Goal: Task Accomplishment & Management: Manage account settings

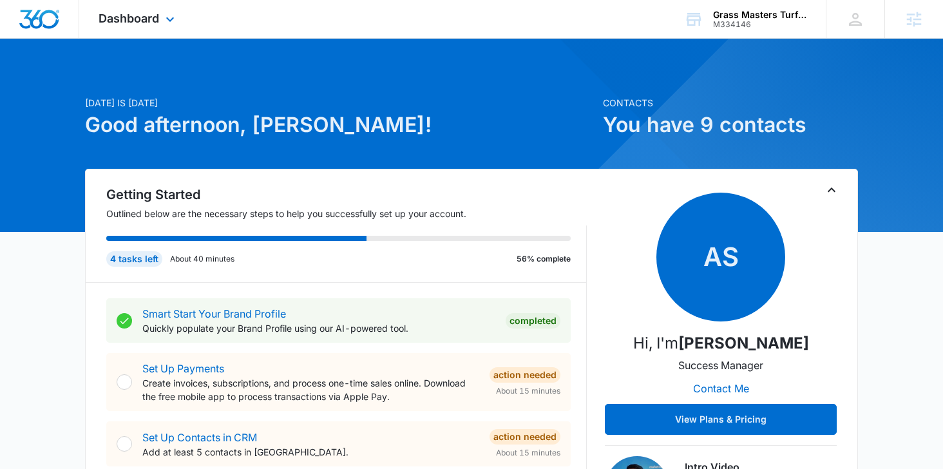
click at [142, 10] on div "Dashboard Apps Reputation Websites Forms CRM Email Social Shop Payments POS Con…" at bounding box center [138, 19] width 118 height 38
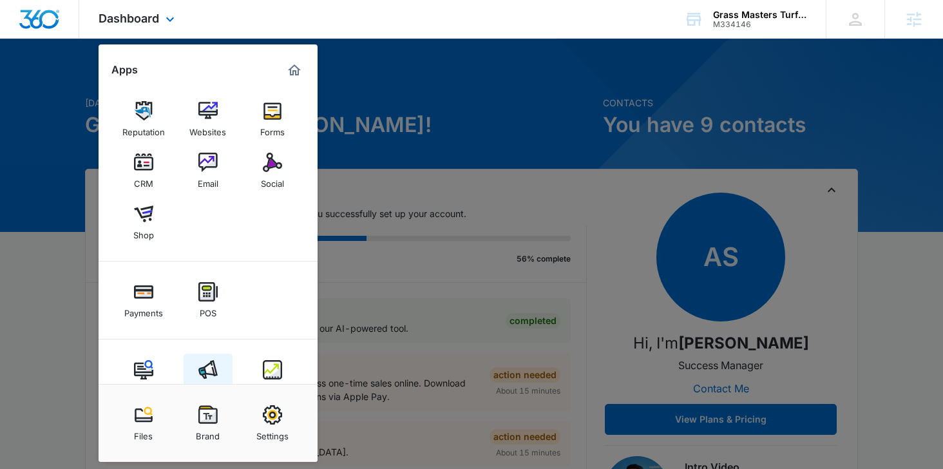
click at [207, 368] on img at bounding box center [207, 369] width 19 height 19
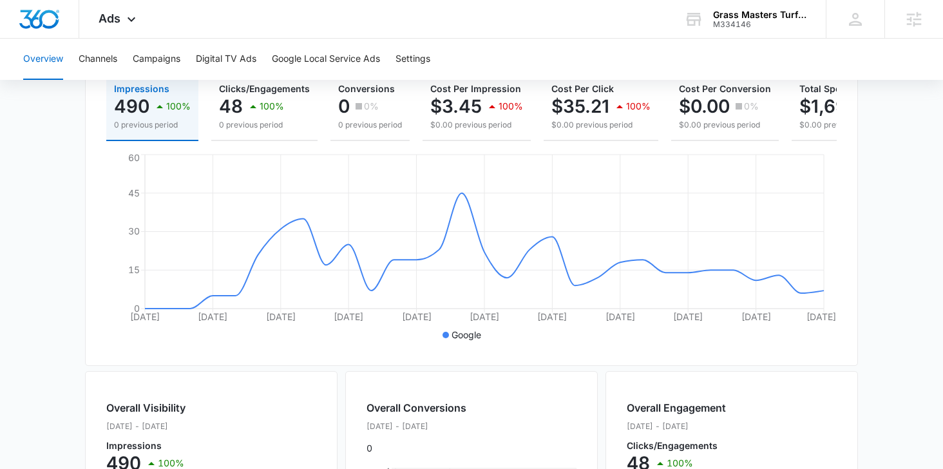
scroll to position [49, 0]
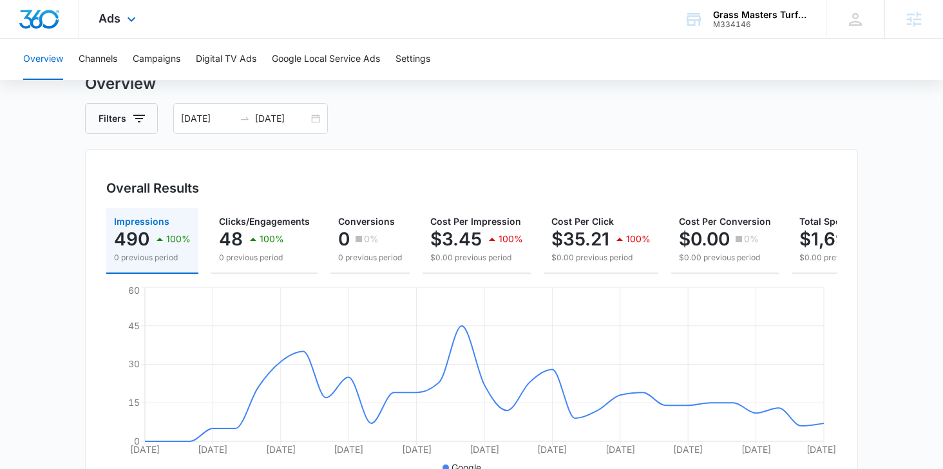
click at [122, 24] on div "Ads Apps Reputation Websites Forms CRM Email Social Shop Payments POS Content A…" at bounding box center [118, 19] width 79 height 38
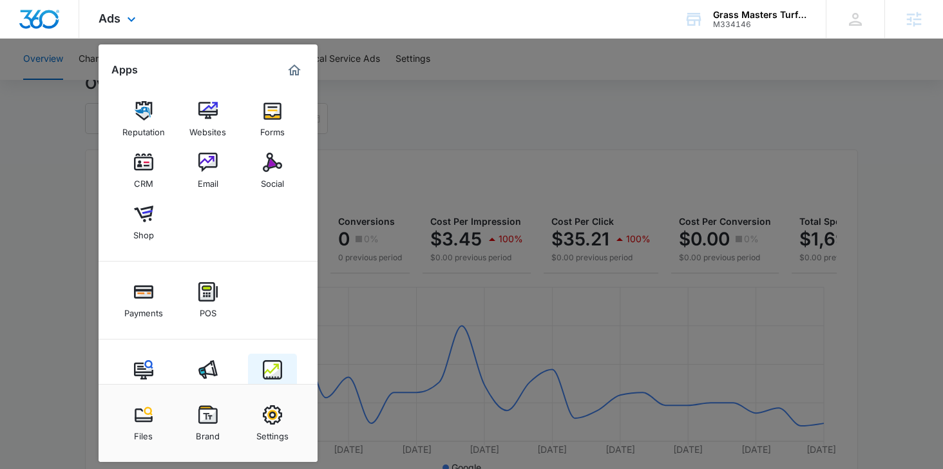
click at [281, 372] on img at bounding box center [272, 369] width 19 height 19
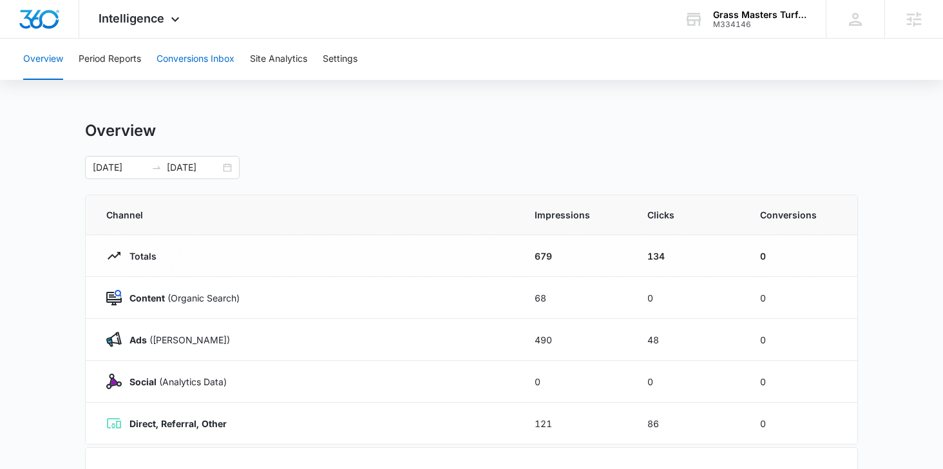
click at [192, 59] on button "Conversions Inbox" at bounding box center [195, 59] width 78 height 41
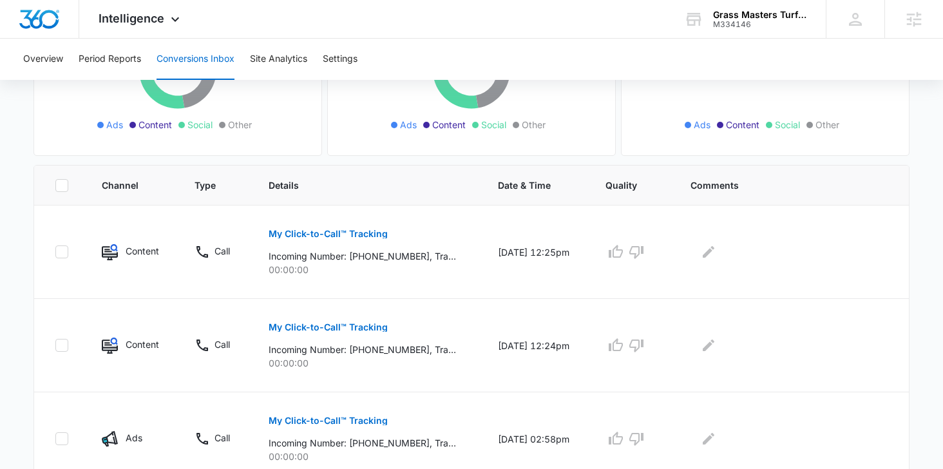
scroll to position [313, 0]
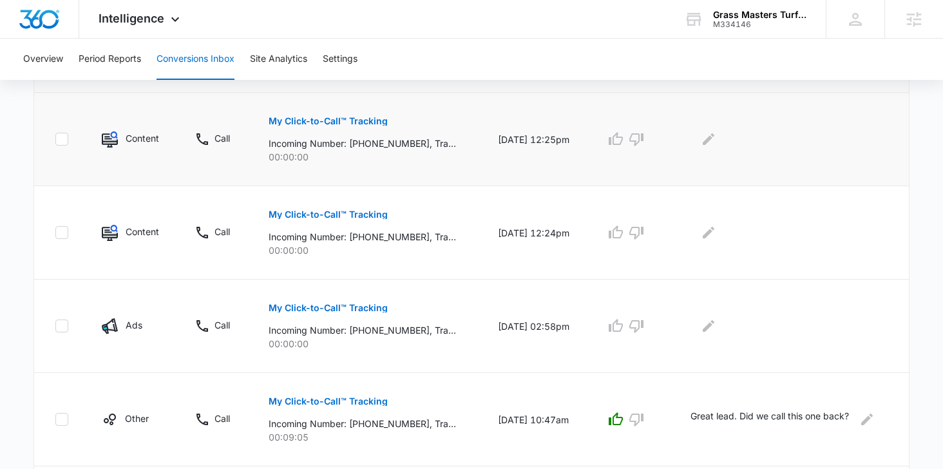
click at [366, 120] on p "My Click-to-Call™ Tracking" at bounding box center [327, 121] width 119 height 9
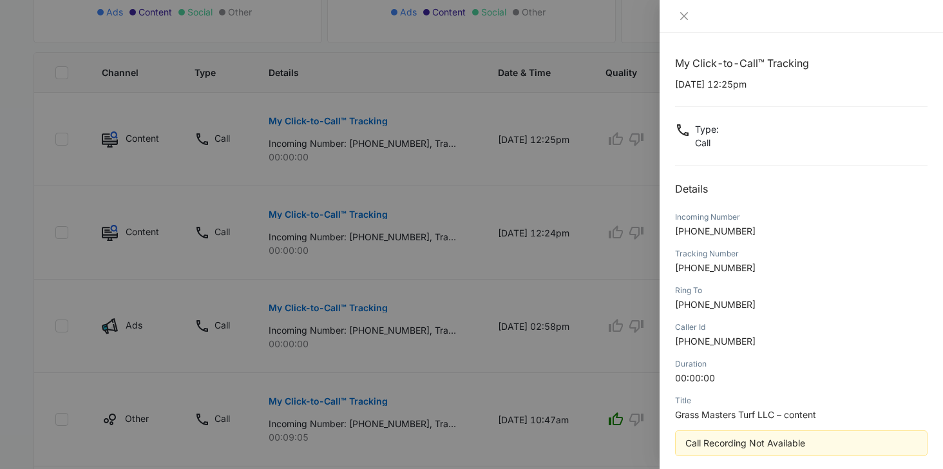
scroll to position [12, 0]
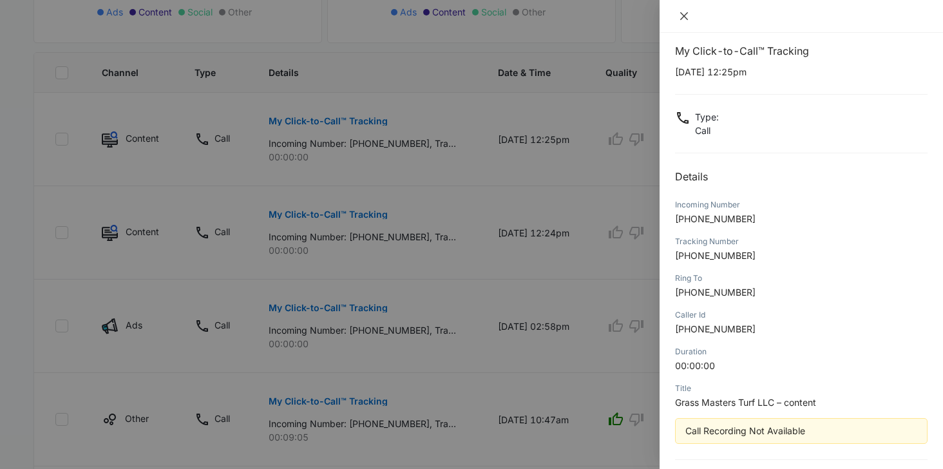
click at [687, 16] on icon "close" at bounding box center [684, 16] width 10 height 10
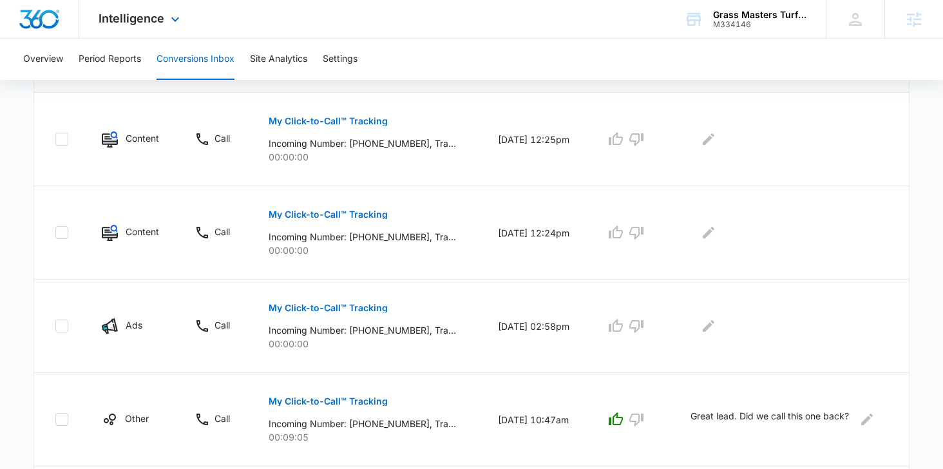
click at [129, 28] on div "Intelligence Apps Reputation Websites Forms CRM Email Social Shop Payments POS …" at bounding box center [140, 19] width 123 height 38
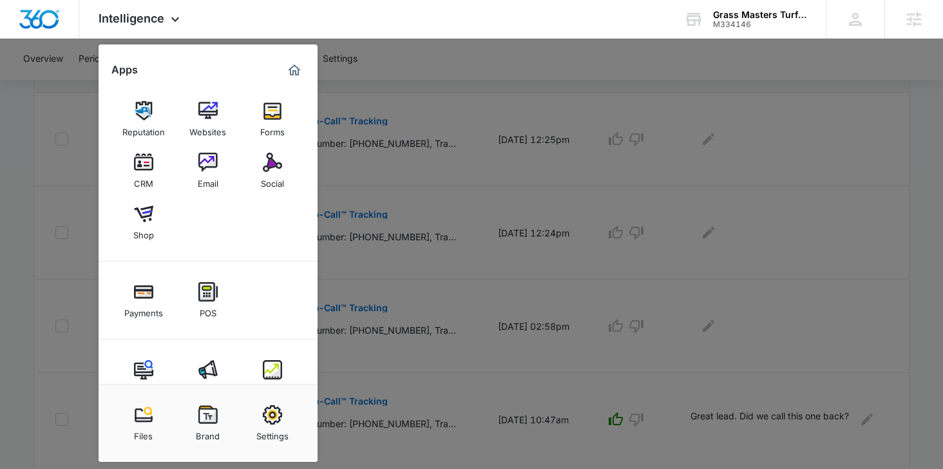
click at [460, 146] on div at bounding box center [471, 234] width 943 height 469
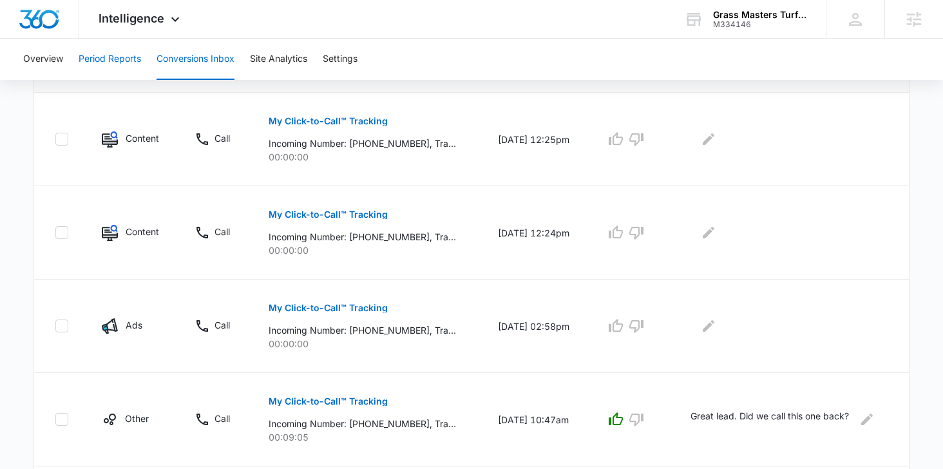
click at [129, 56] on button "Period Reports" at bounding box center [110, 59] width 62 height 41
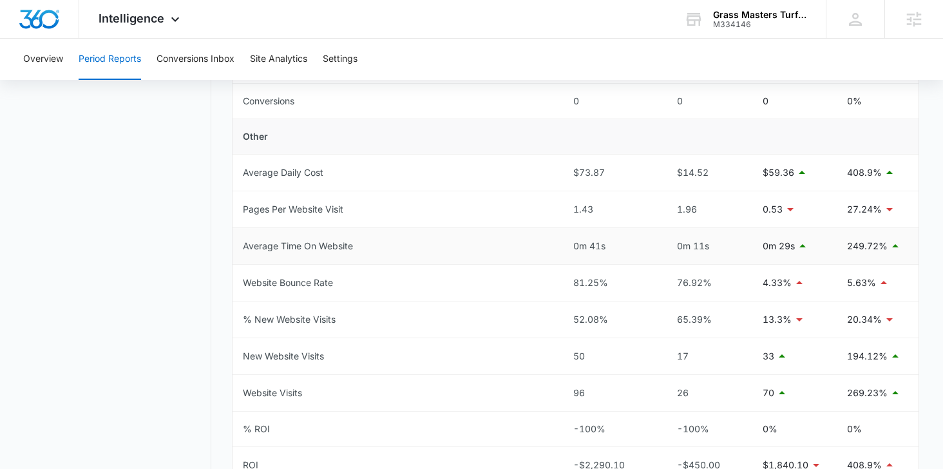
scroll to position [656, 0]
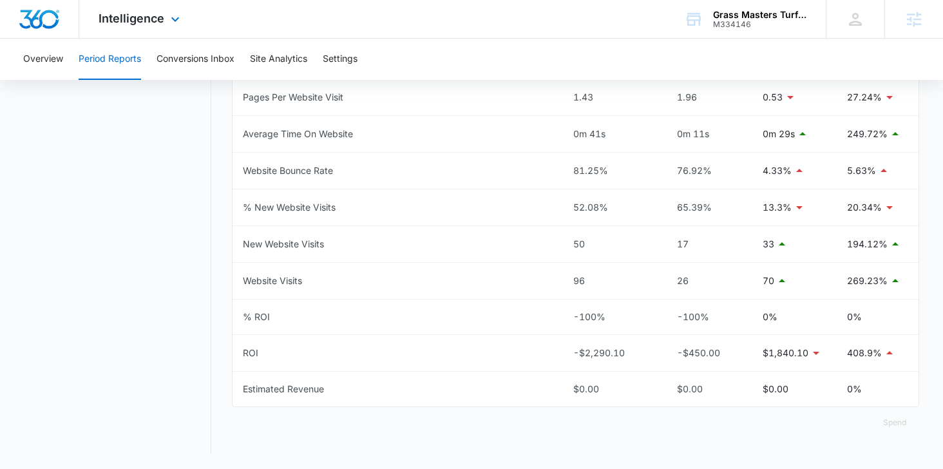
click at [140, 27] on div "Intelligence Apps Reputation Websites Forms CRM Email Social Shop Payments POS …" at bounding box center [140, 19] width 123 height 38
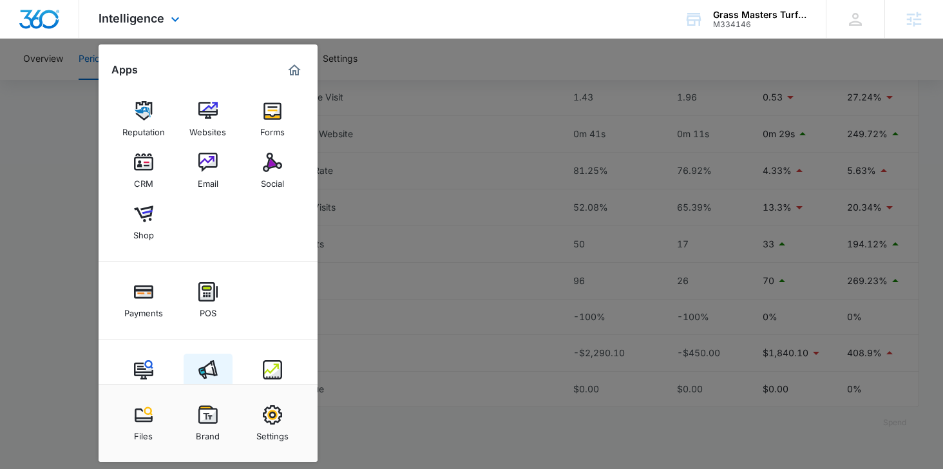
click at [211, 371] on img at bounding box center [207, 369] width 19 height 19
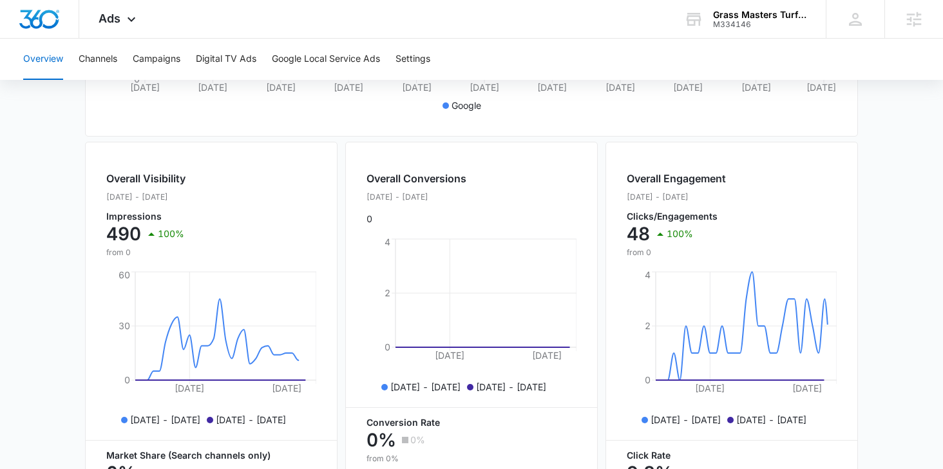
scroll to position [577, 0]
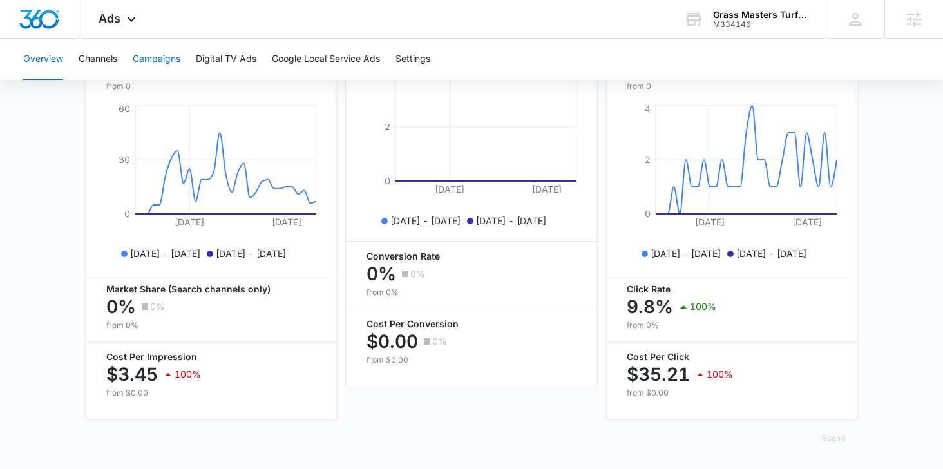
click at [142, 62] on button "Campaigns" at bounding box center [157, 59] width 48 height 41
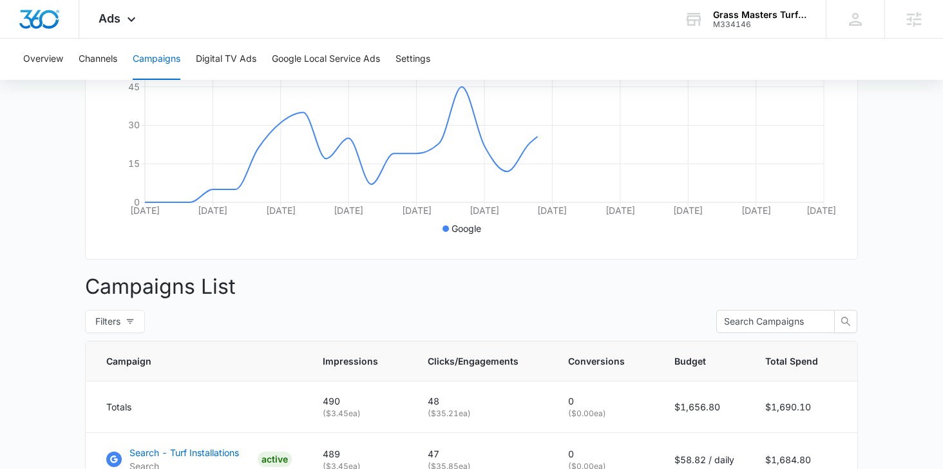
scroll to position [449, 0]
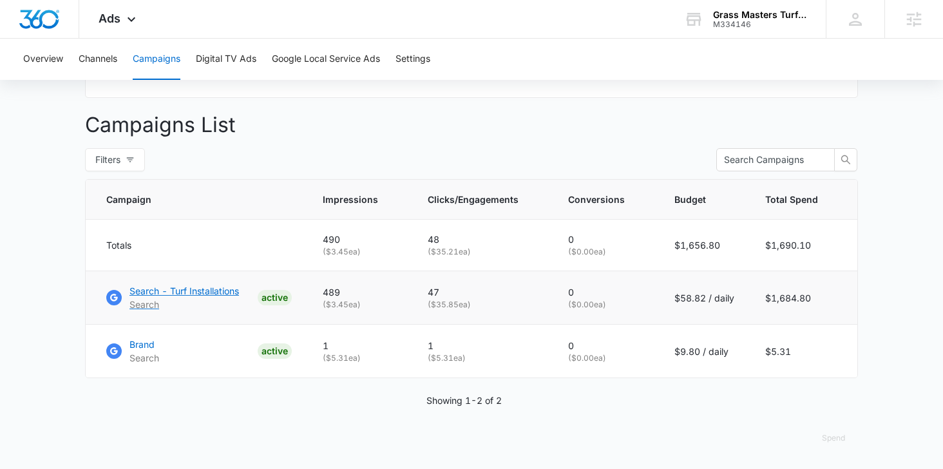
click at [184, 291] on p "Search - Turf Installations" at bounding box center [183, 291] width 109 height 14
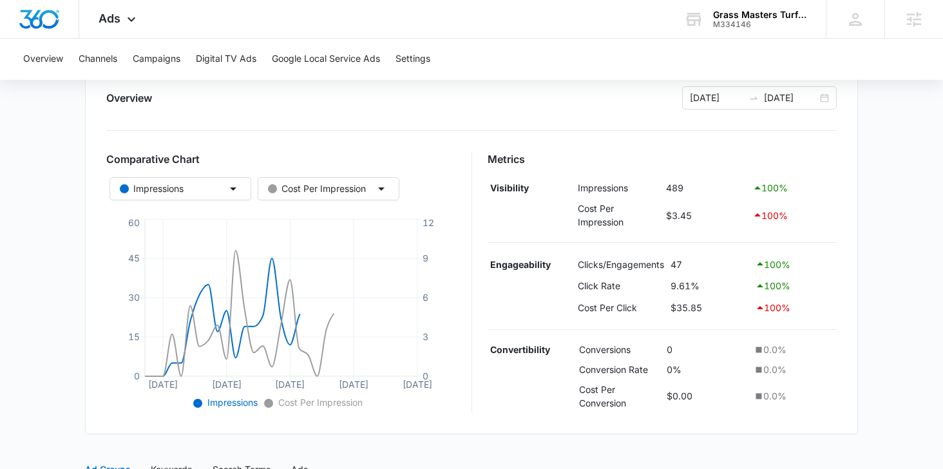
scroll to position [426, 0]
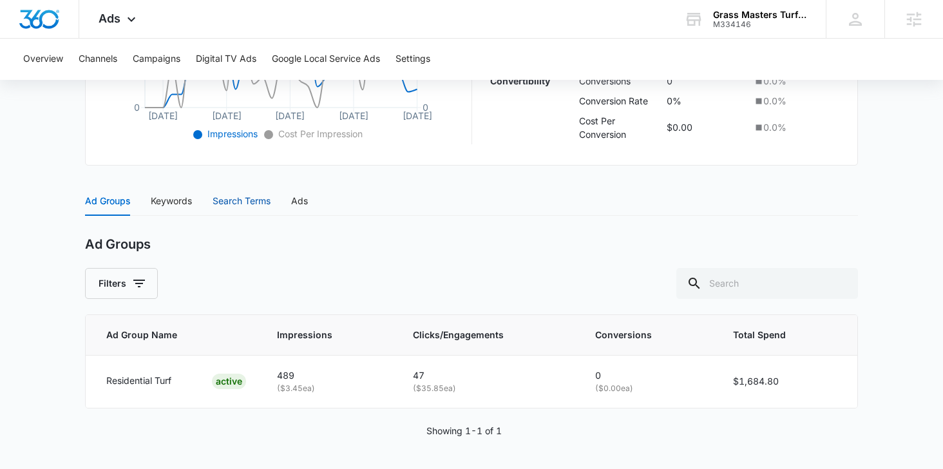
click at [245, 194] on div "Search Terms" at bounding box center [241, 201] width 58 height 14
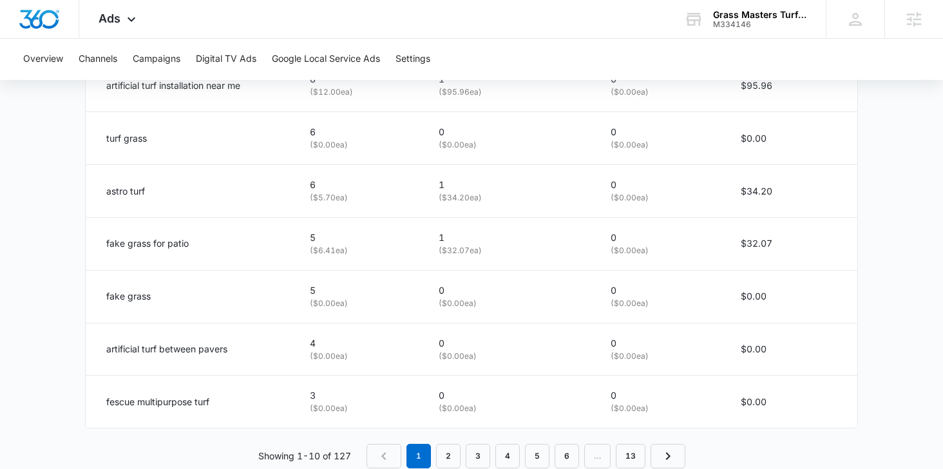
scroll to position [883, 0]
